Goal: Transaction & Acquisition: Purchase product/service

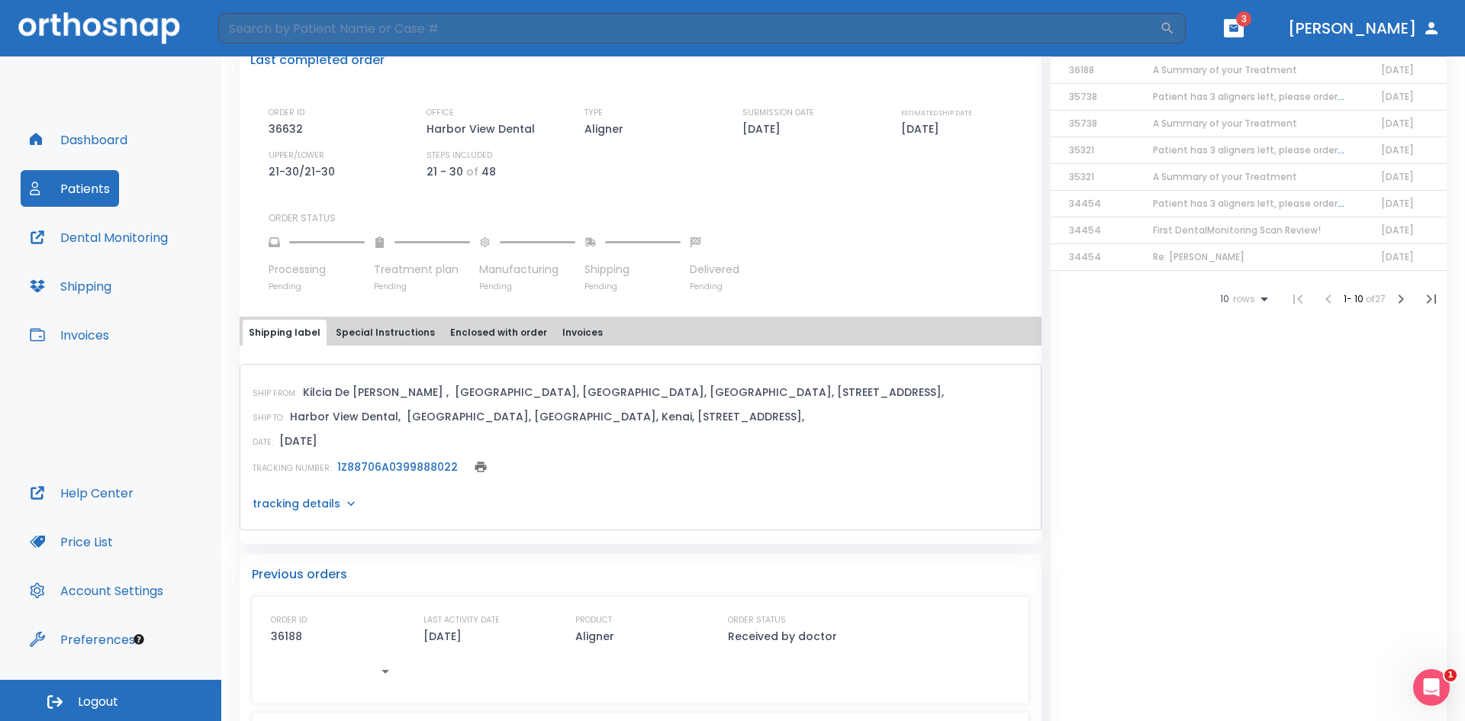
scroll to position [382, 0]
click at [372, 463] on link "1Z88706A0399888022" at bounding box center [397, 466] width 121 height 15
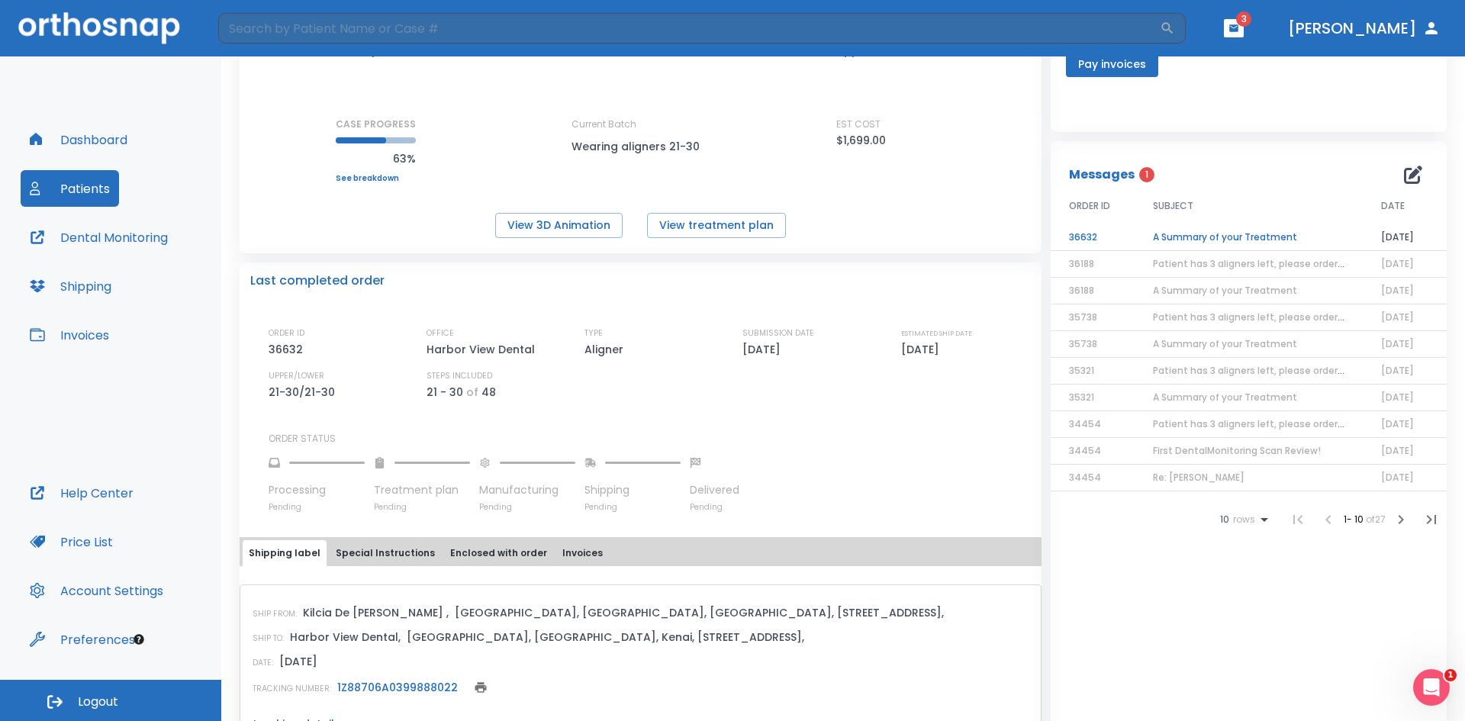
scroll to position [153, 0]
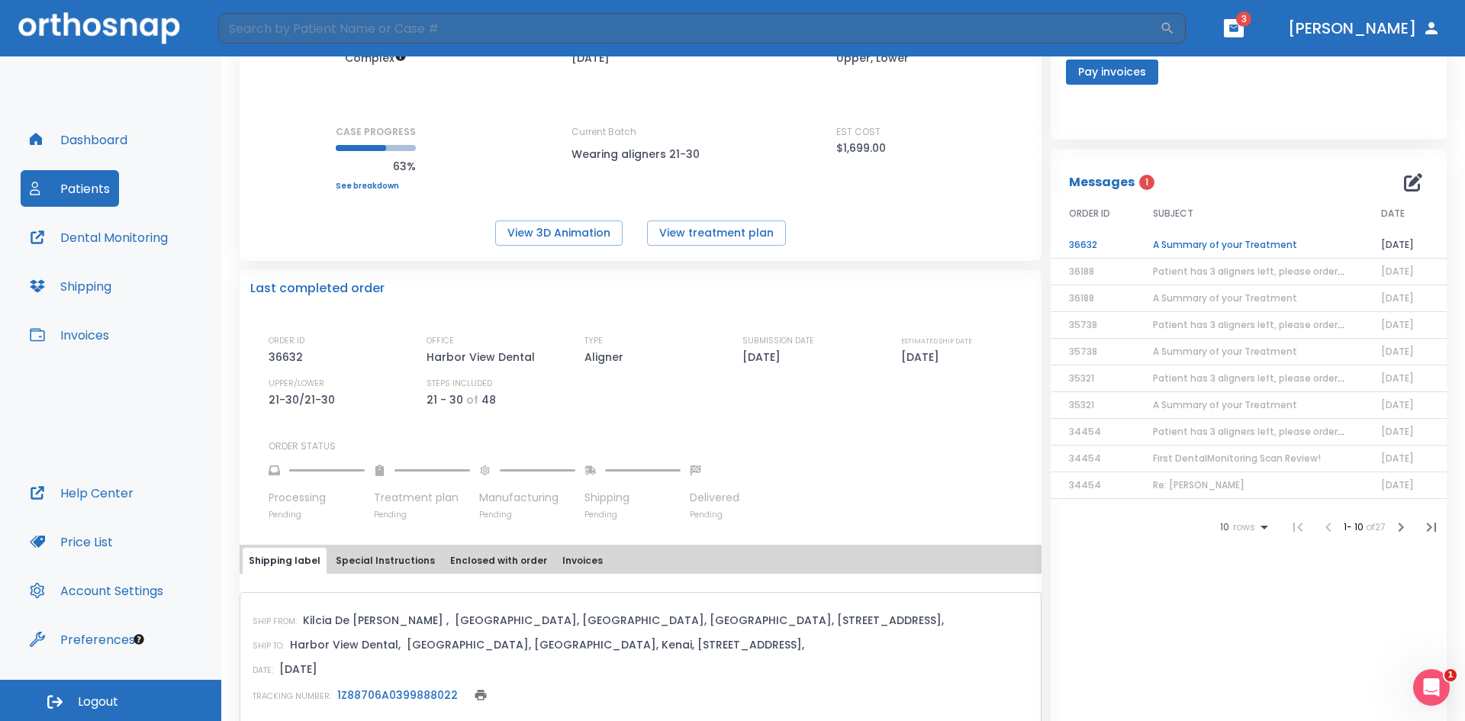
click at [1215, 243] on td "A Summary of your Treatment" at bounding box center [1249, 245] width 228 height 27
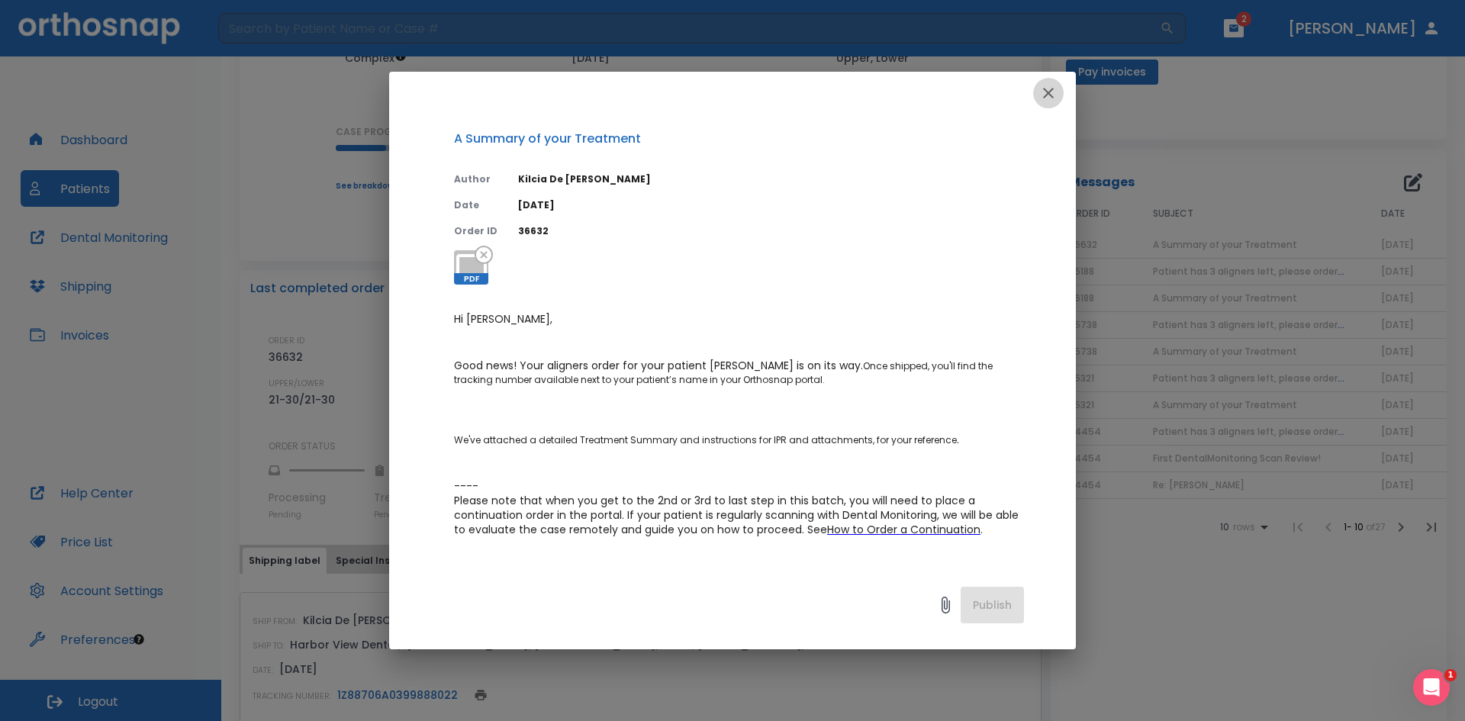
click at [1050, 95] on icon "button" at bounding box center [1048, 93] width 11 height 11
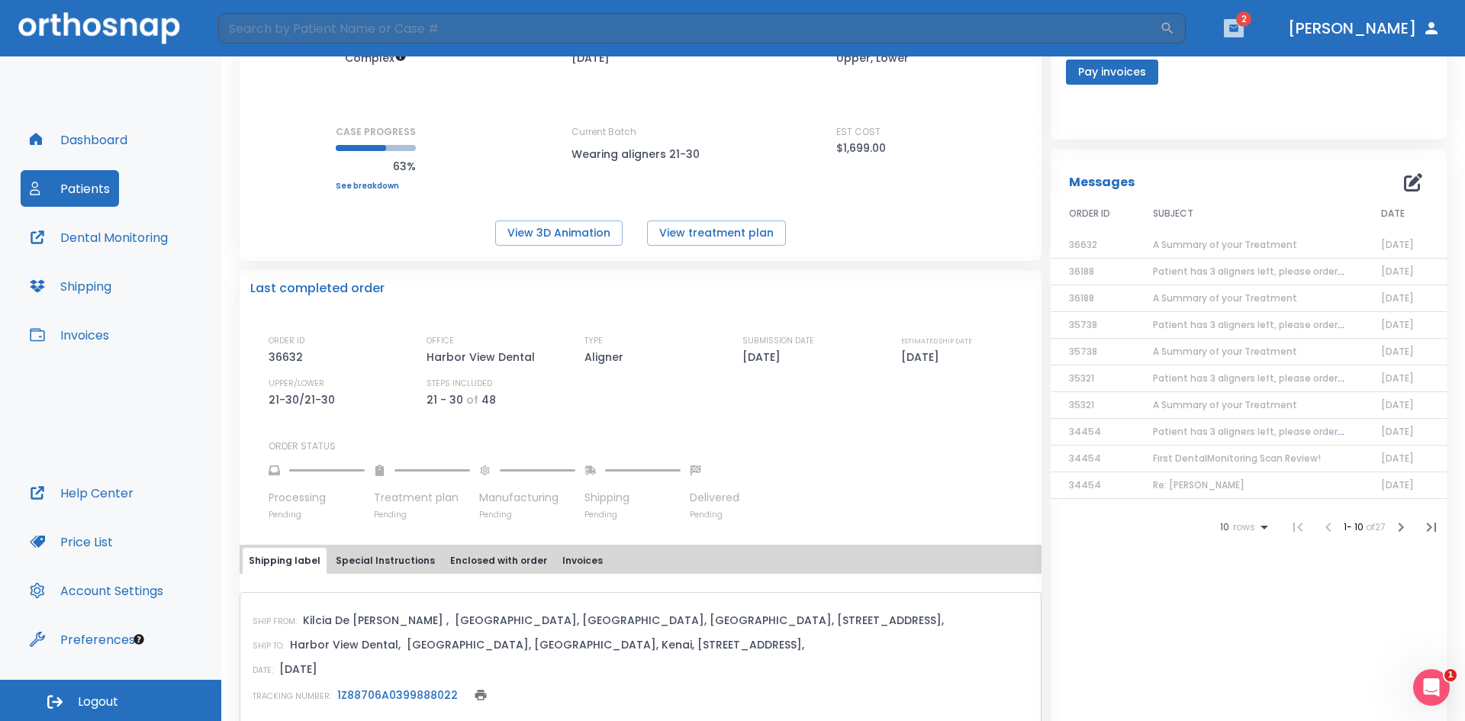
click at [1239, 29] on icon "button" at bounding box center [1234, 28] width 11 height 11
click at [1269, 40] on header "​ 2 [PERSON_NAME]" at bounding box center [732, 28] width 1465 height 56
click at [1244, 19] on button "button" at bounding box center [1234, 28] width 20 height 18
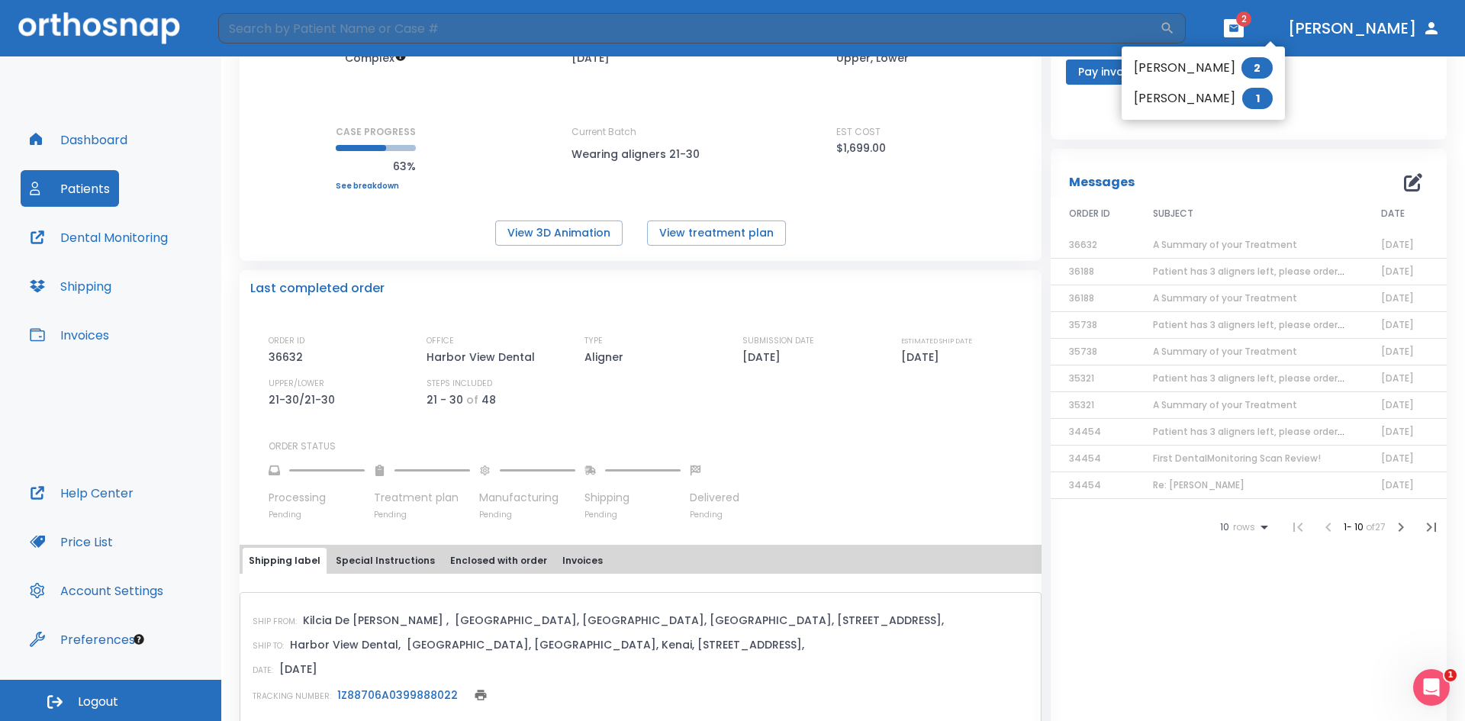
click at [1140, 101] on li "[PERSON_NAME] 1" at bounding box center [1203, 98] width 163 height 31
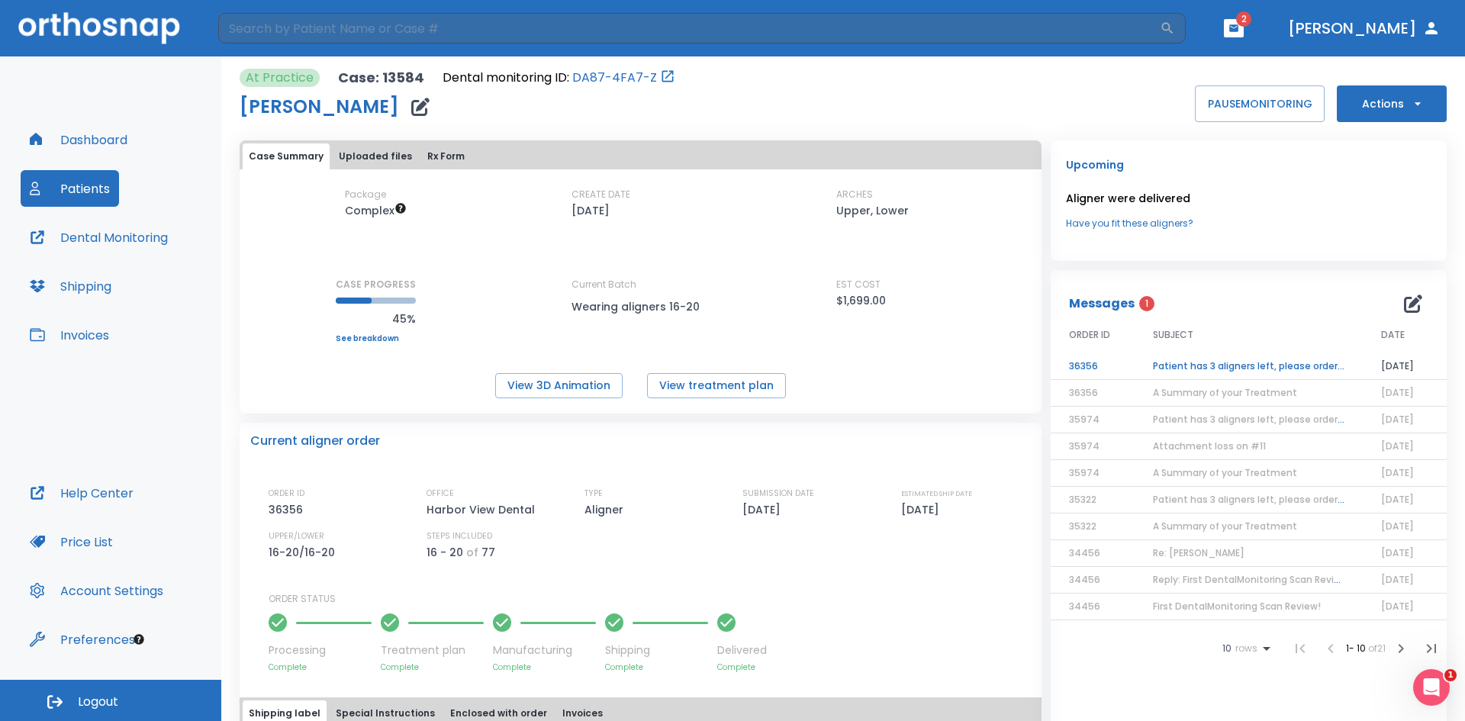
click at [1164, 362] on td "Patient has 3 aligners left, please order next set!" at bounding box center [1249, 366] width 228 height 27
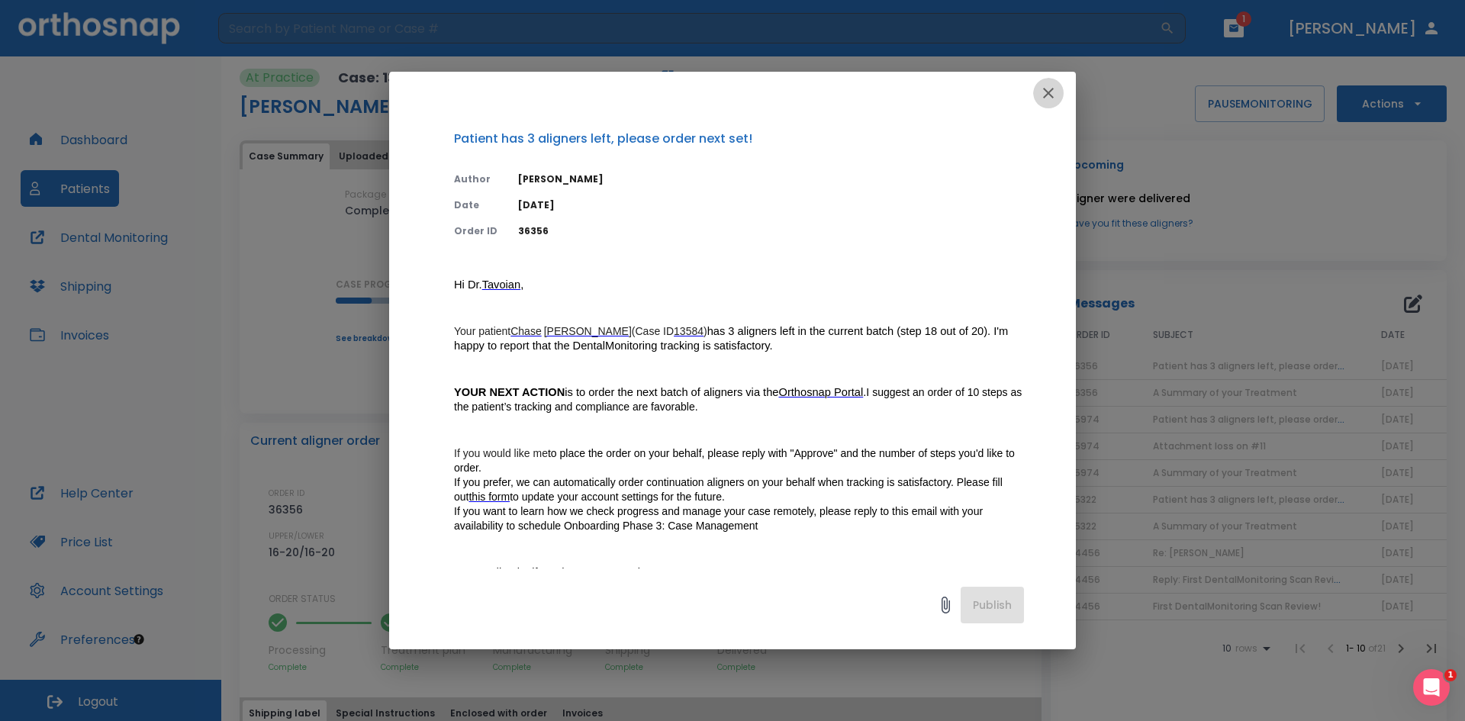
click at [1050, 85] on icon "button" at bounding box center [1048, 93] width 18 height 18
click at [1050, 85] on div "At Practice Case: 13584 Dental monitoring ID: DA87-4FA7-Z [PERSON_NAME] PAUSE M…" at bounding box center [843, 95] width 1207 height 53
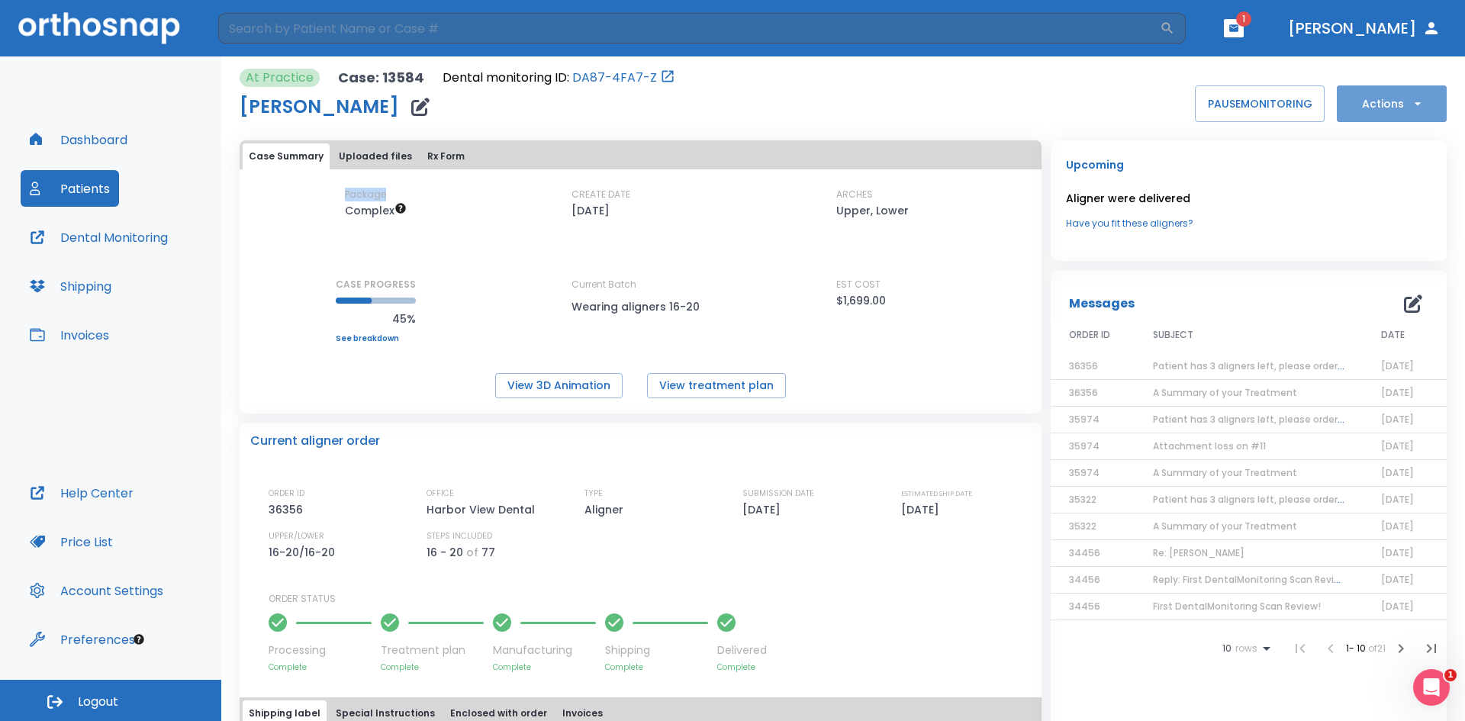
click at [1410, 99] on icon "button" at bounding box center [1417, 103] width 15 height 15
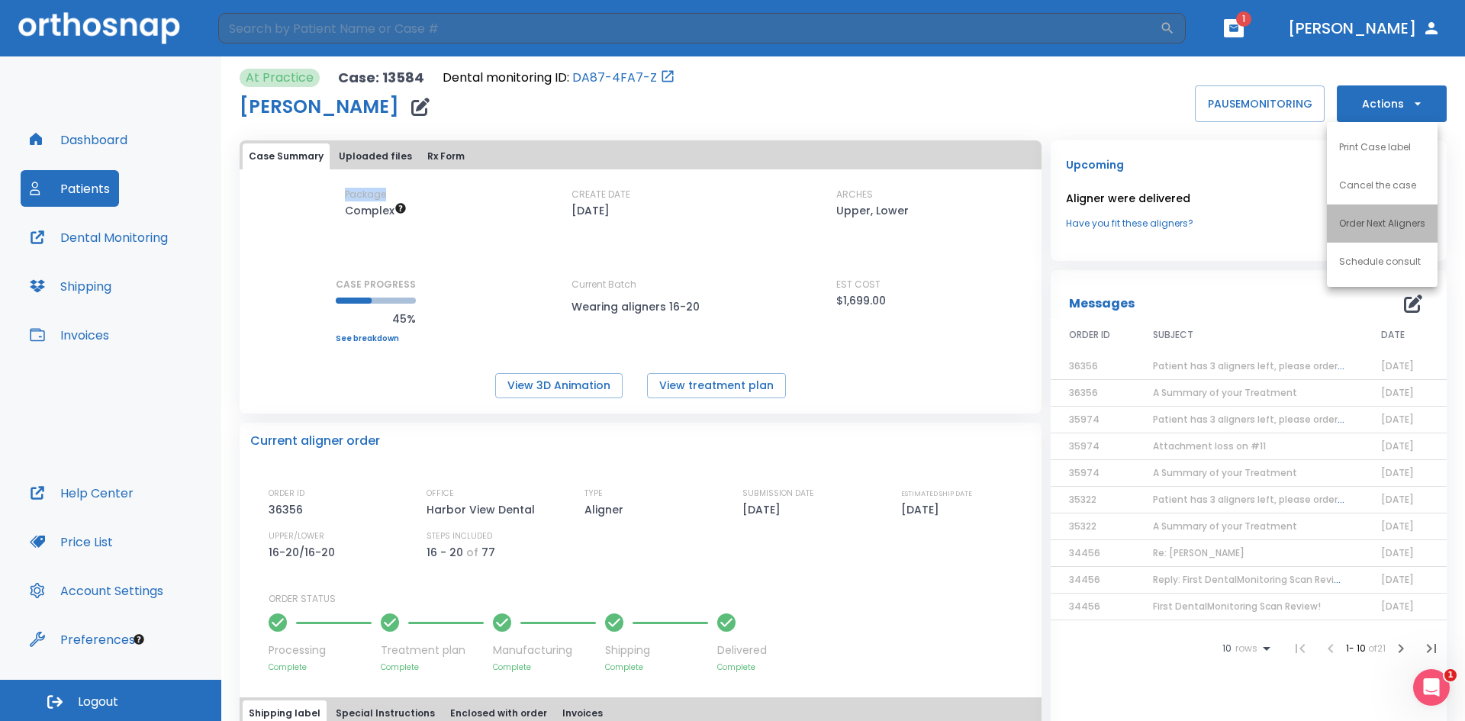
click at [1393, 223] on p "Order Next Aligners" at bounding box center [1382, 224] width 86 height 14
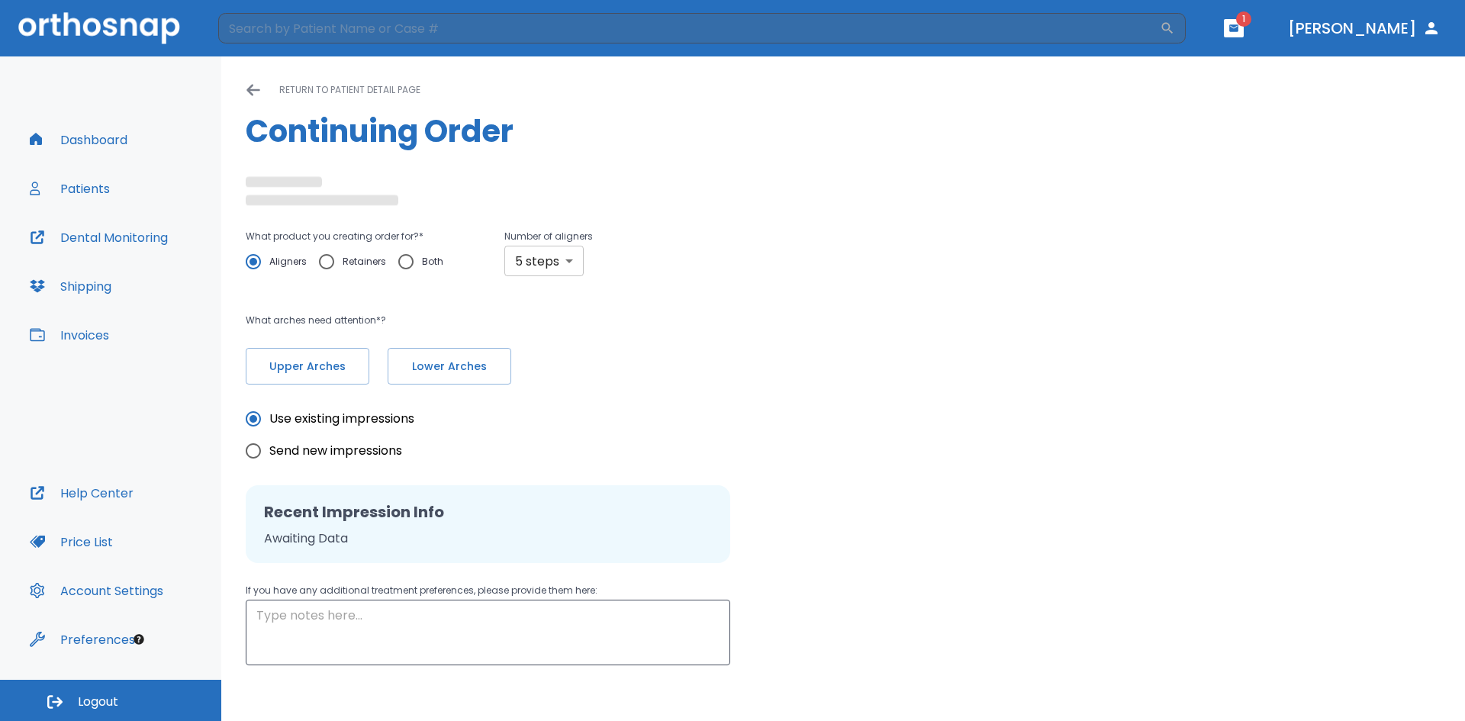
type input "10"
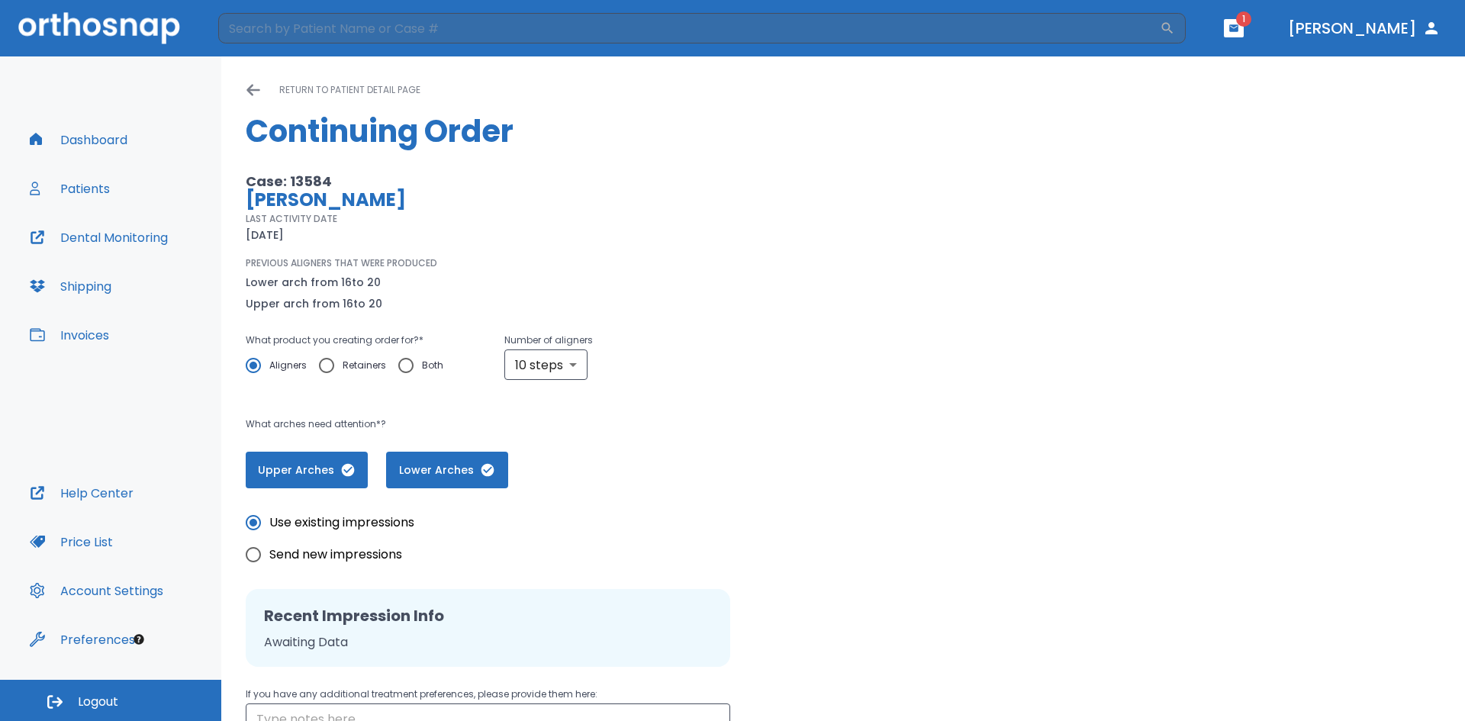
click at [562, 261] on div "PREVIOUS ALIGNERS THAT WERE PRODUCED Lower arch from 16 to 20 Upper arch from 1…" at bounding box center [594, 284] width 697 height 56
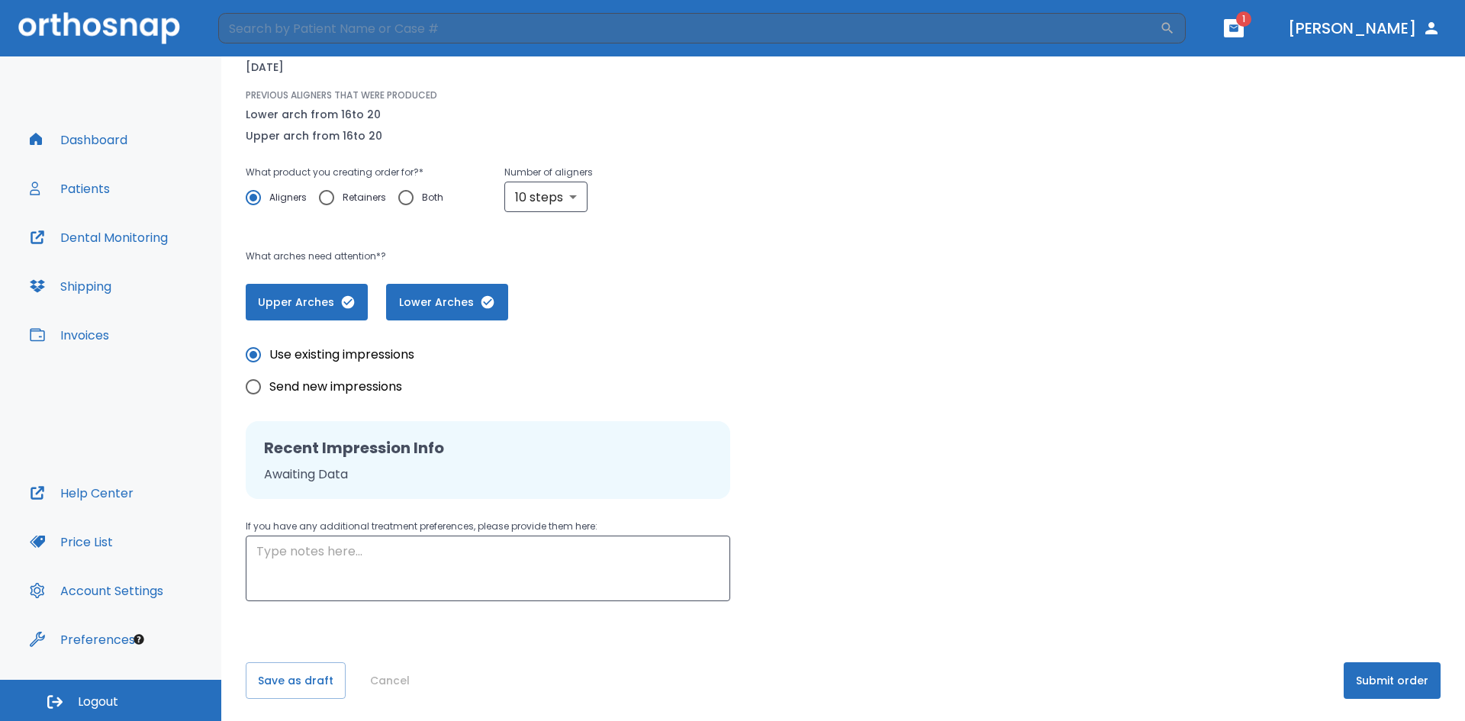
scroll to position [170, 0]
click at [1367, 687] on button "Submit order" at bounding box center [1392, 678] width 97 height 37
